Goal: Navigation & Orientation: Find specific page/section

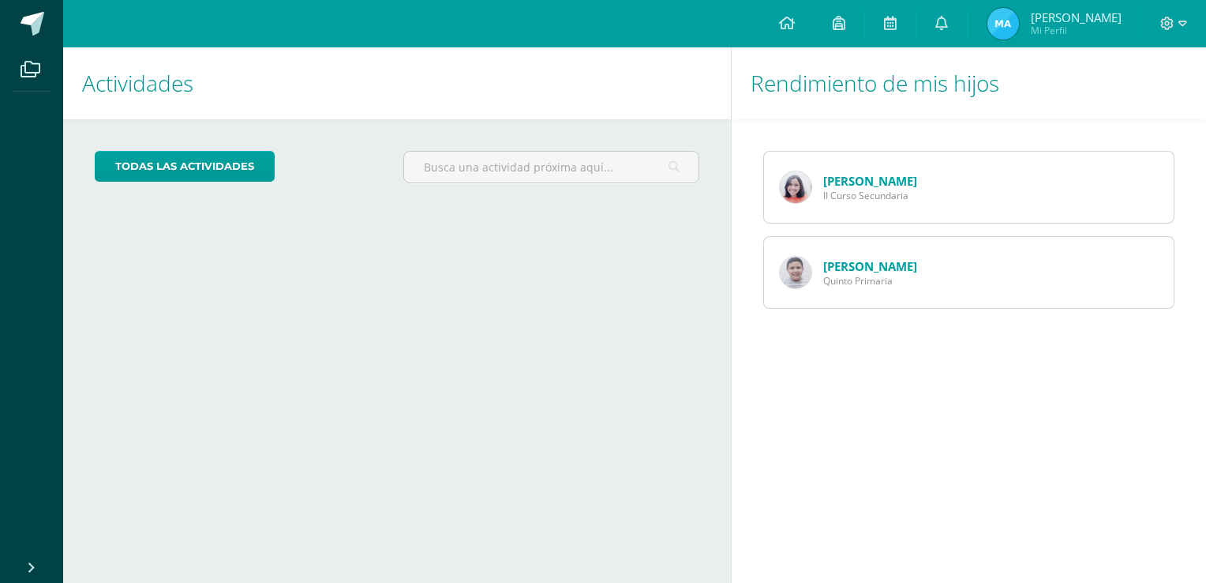
click at [845, 187] on link "[PERSON_NAME]" at bounding box center [871, 181] width 94 height 16
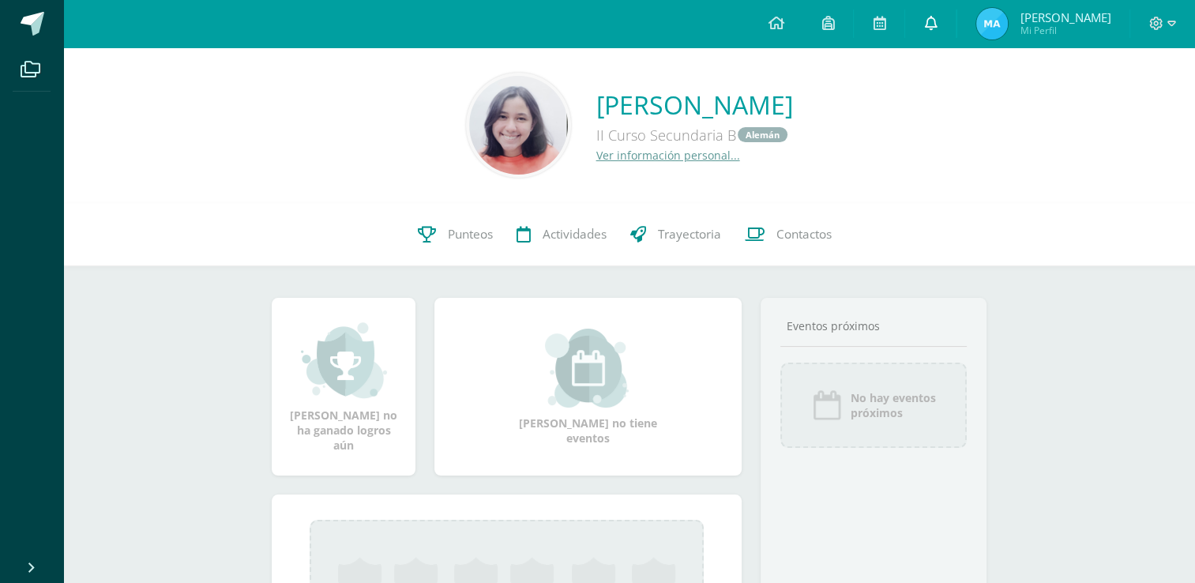
click at [936, 17] on icon at bounding box center [930, 23] width 13 height 14
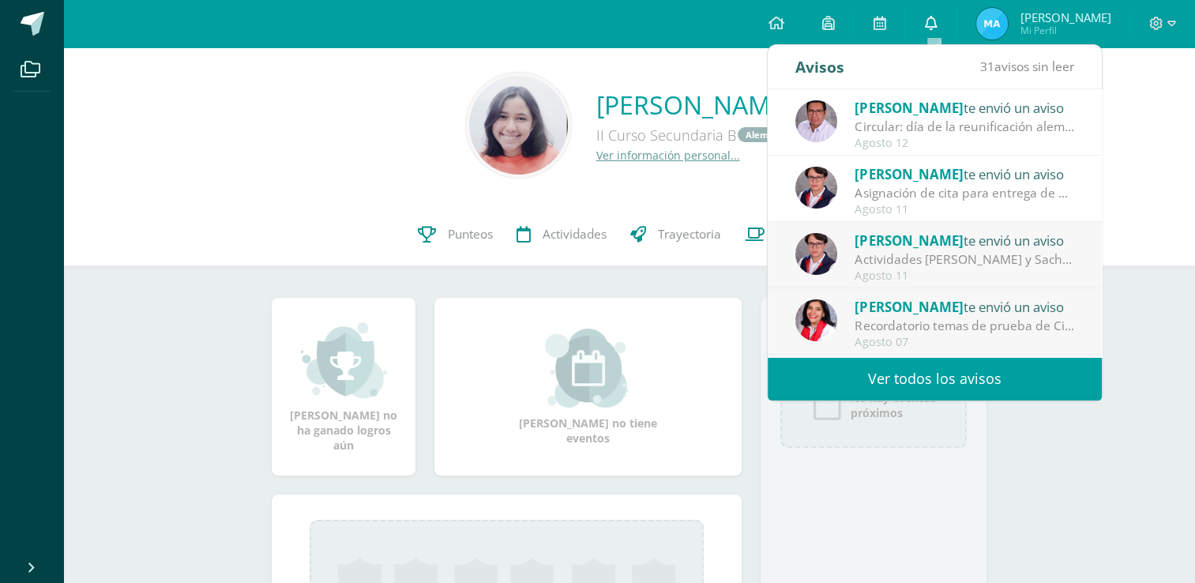
click at [936, 17] on icon at bounding box center [930, 23] width 13 height 14
